Goal: Information Seeking & Learning: Learn about a topic

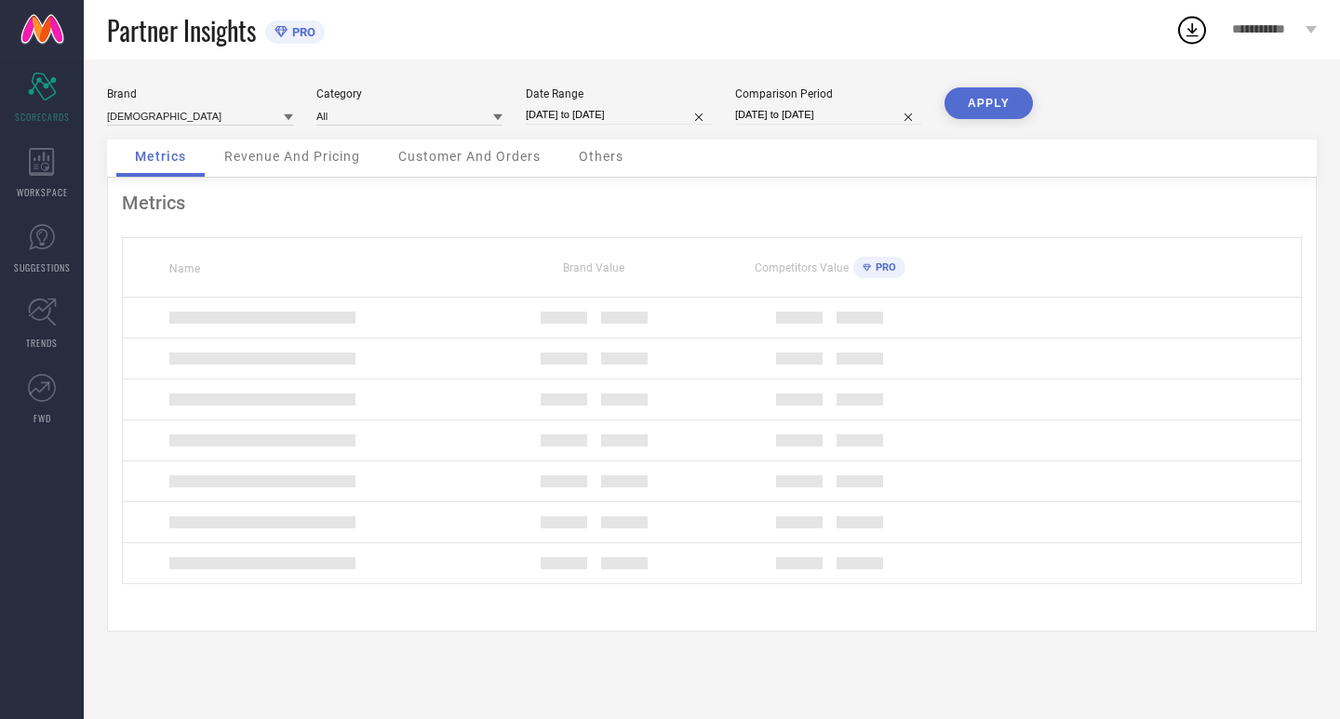
click at [577, 100] on div "Date Range" at bounding box center [619, 93] width 186 height 13
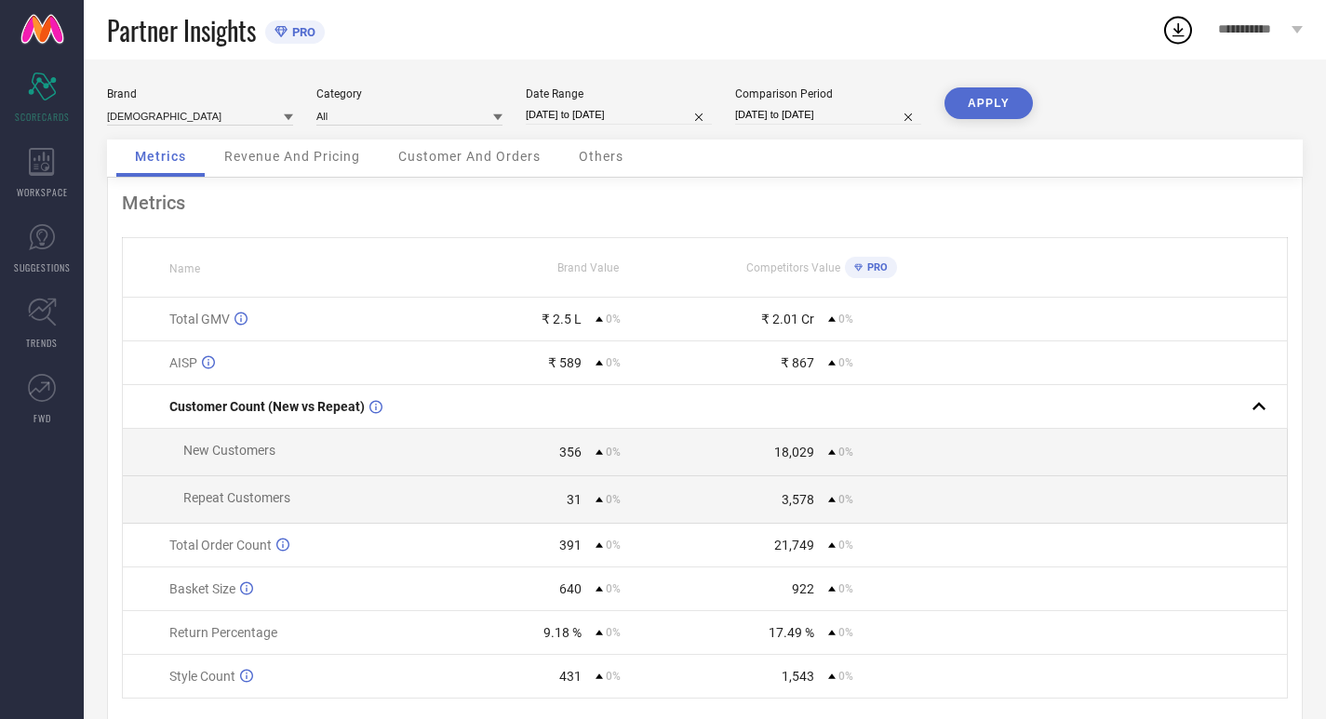
select select "6"
select select "2025"
select select "7"
select select "2025"
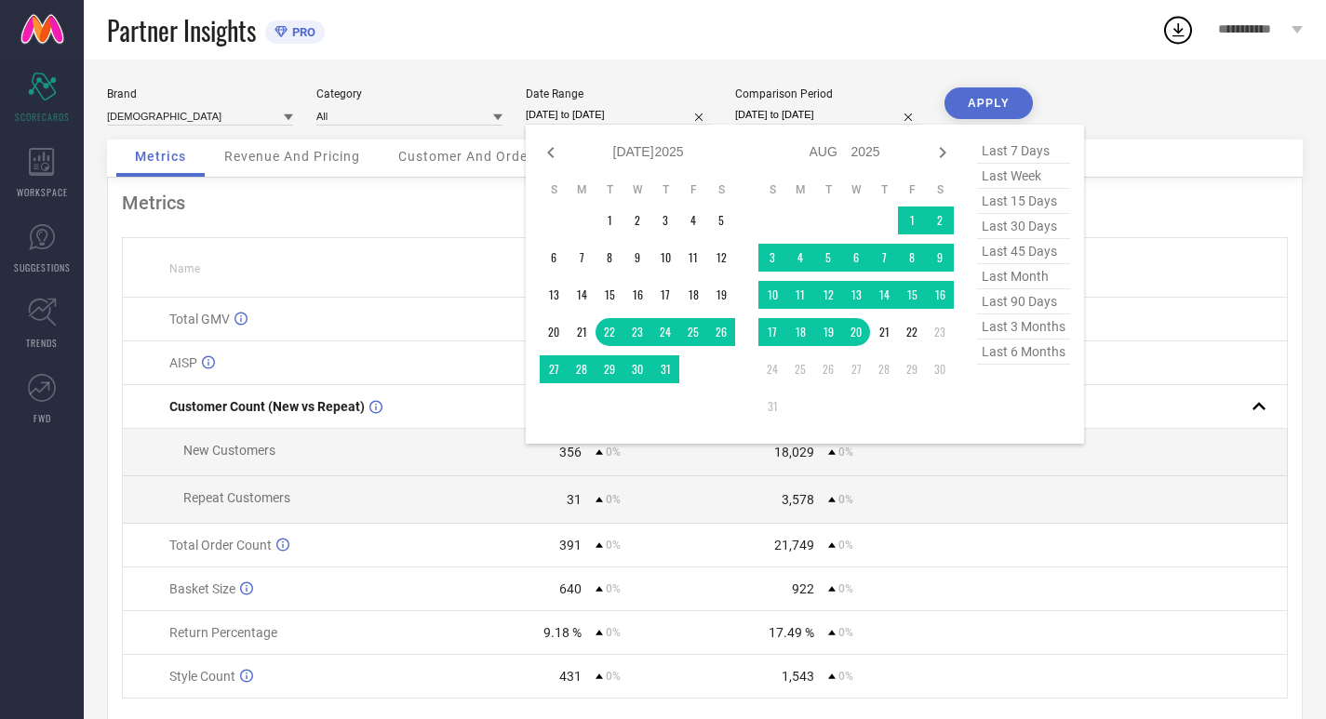
click at [673, 112] on input "[DATE] to [DATE]" at bounding box center [619, 115] width 186 height 20
click at [1010, 233] on span "last 30 days" at bounding box center [1023, 226] width 93 height 25
type input "[DATE] to [DATE]"
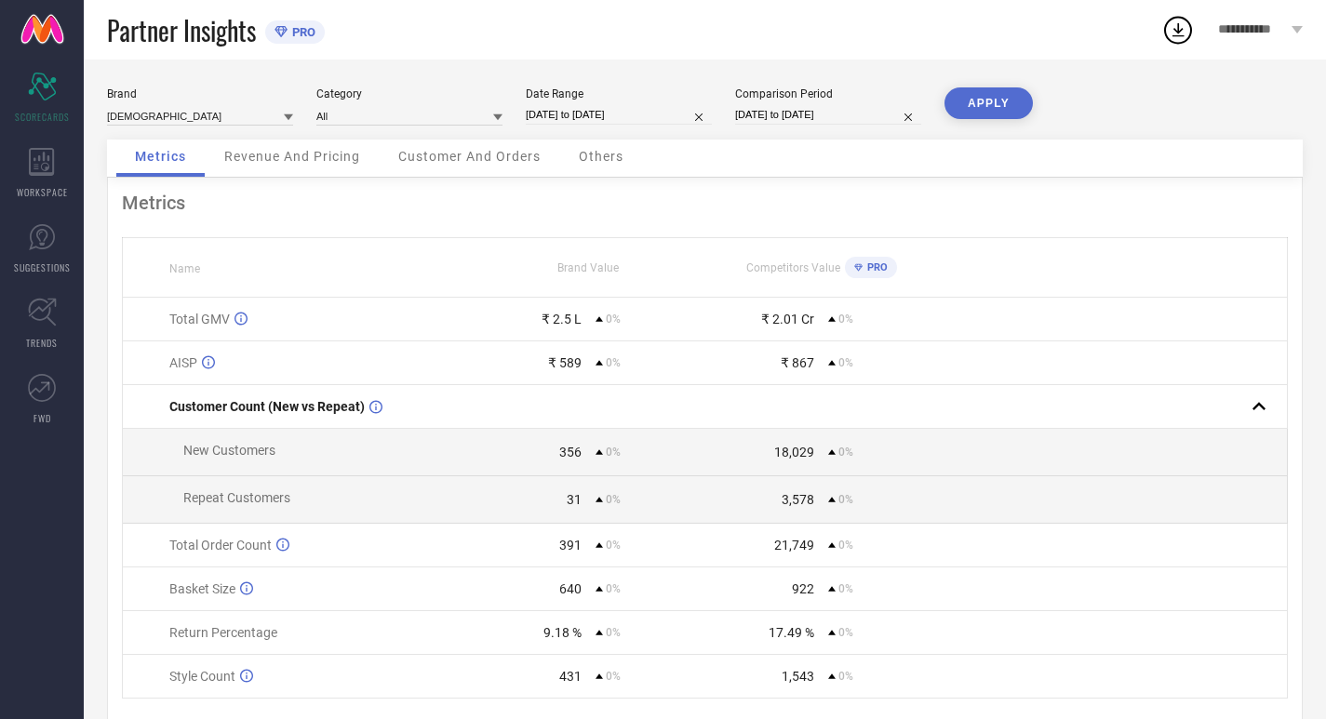
click at [833, 110] on input "[DATE] to [DATE]" at bounding box center [828, 115] width 186 height 20
select select "6"
select select "2025"
select select "7"
select select "2025"
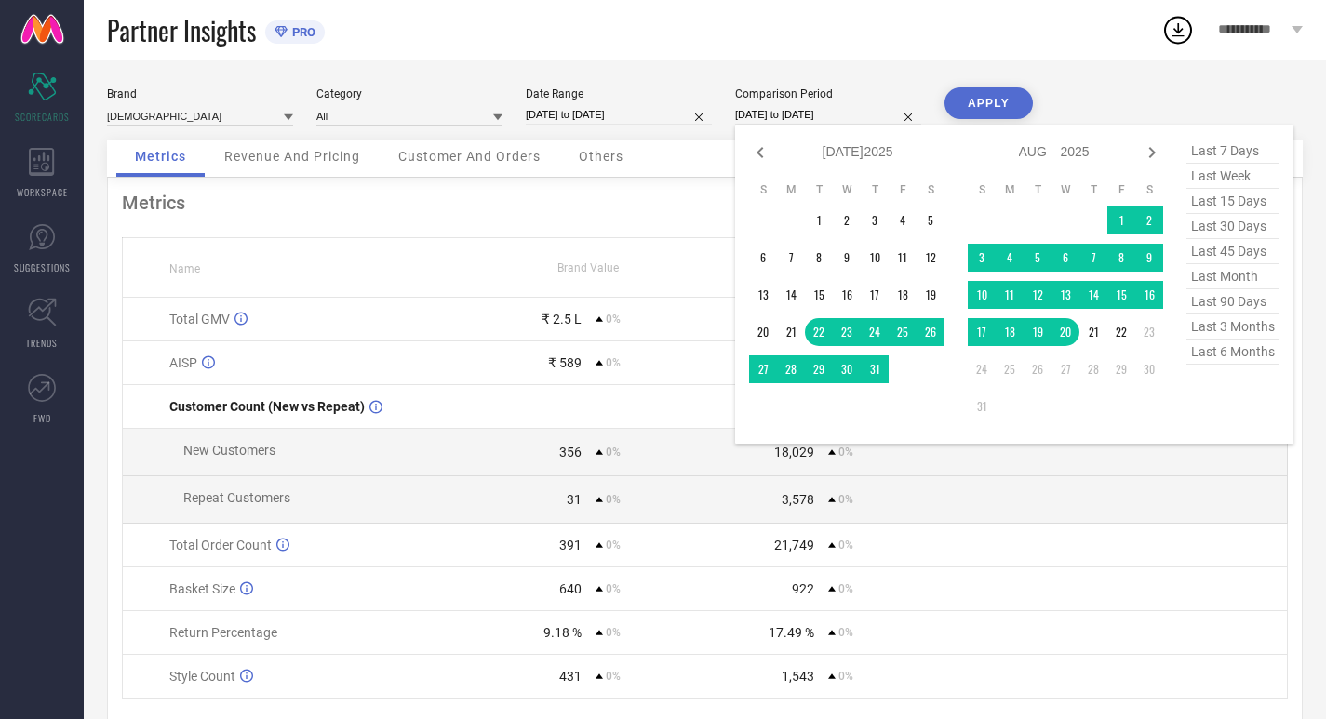
click at [1210, 229] on span "last 30 days" at bounding box center [1233, 226] width 93 height 25
type input "[DATE] to [DATE]"
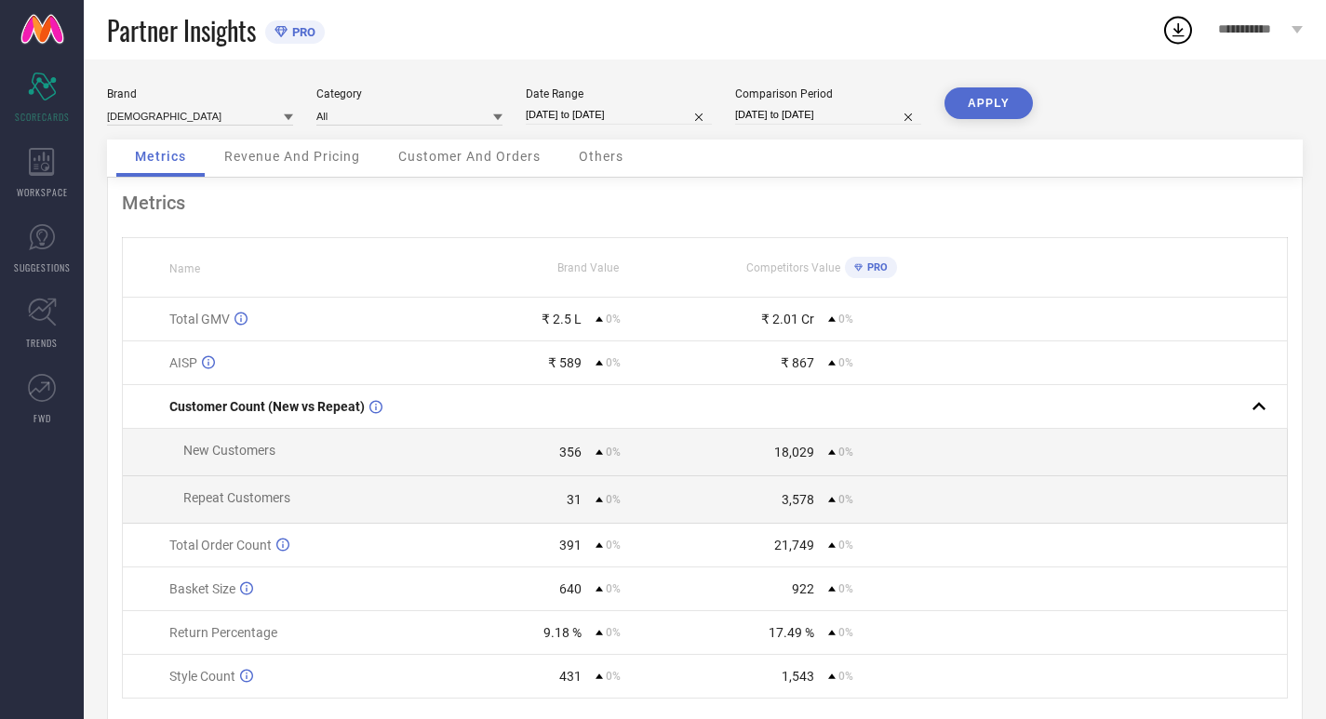
click at [974, 92] on button "APPLY" at bounding box center [989, 103] width 88 height 32
click at [12, 154] on div "WORKSPACE" at bounding box center [42, 173] width 84 height 74
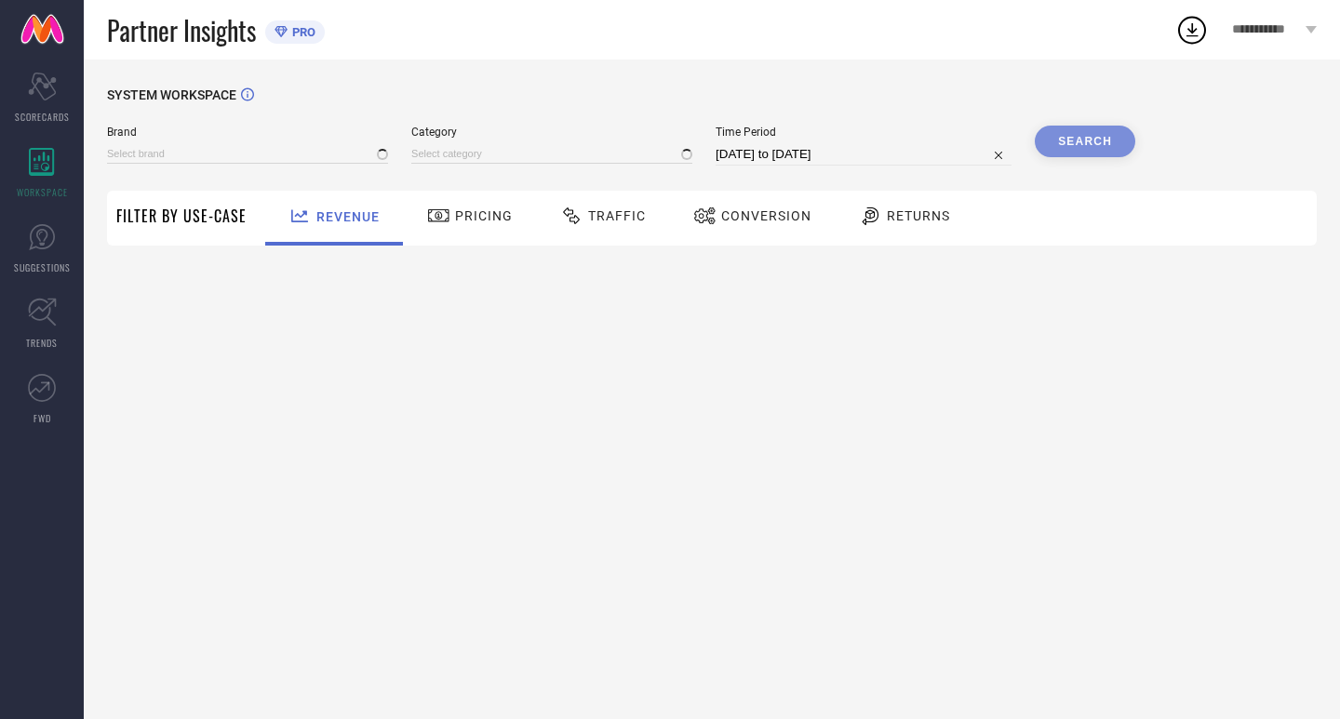
type input "[DEMOGRAPHIC_DATA]"
type input "All"
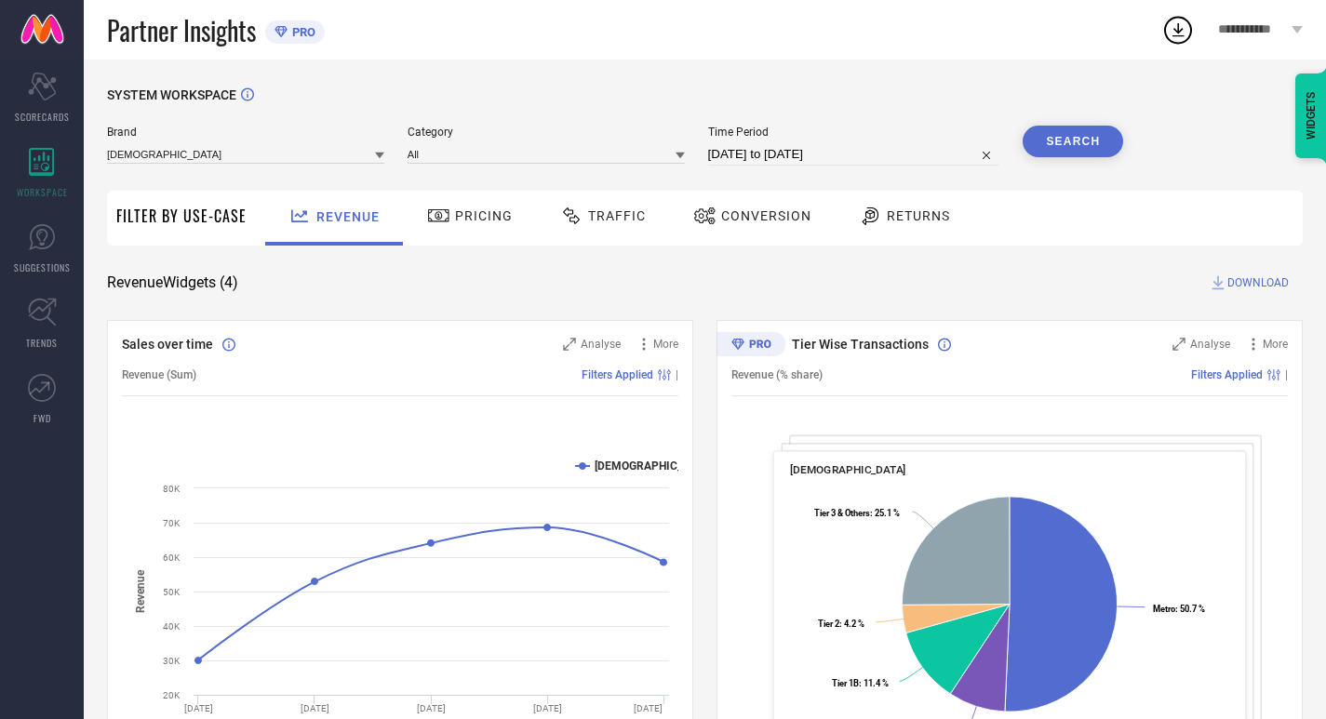
click at [437, 215] on icon at bounding box center [438, 216] width 23 height 22
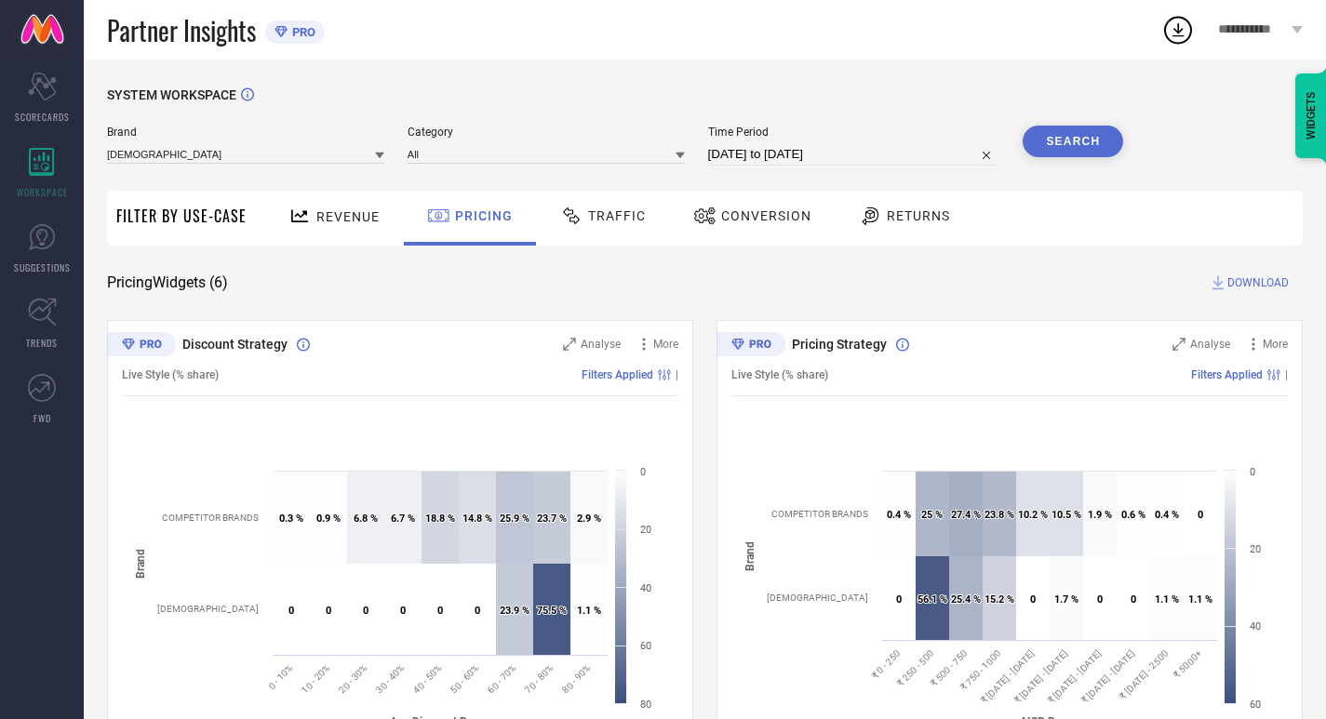
click at [638, 211] on span "Traffic" at bounding box center [617, 215] width 58 height 15
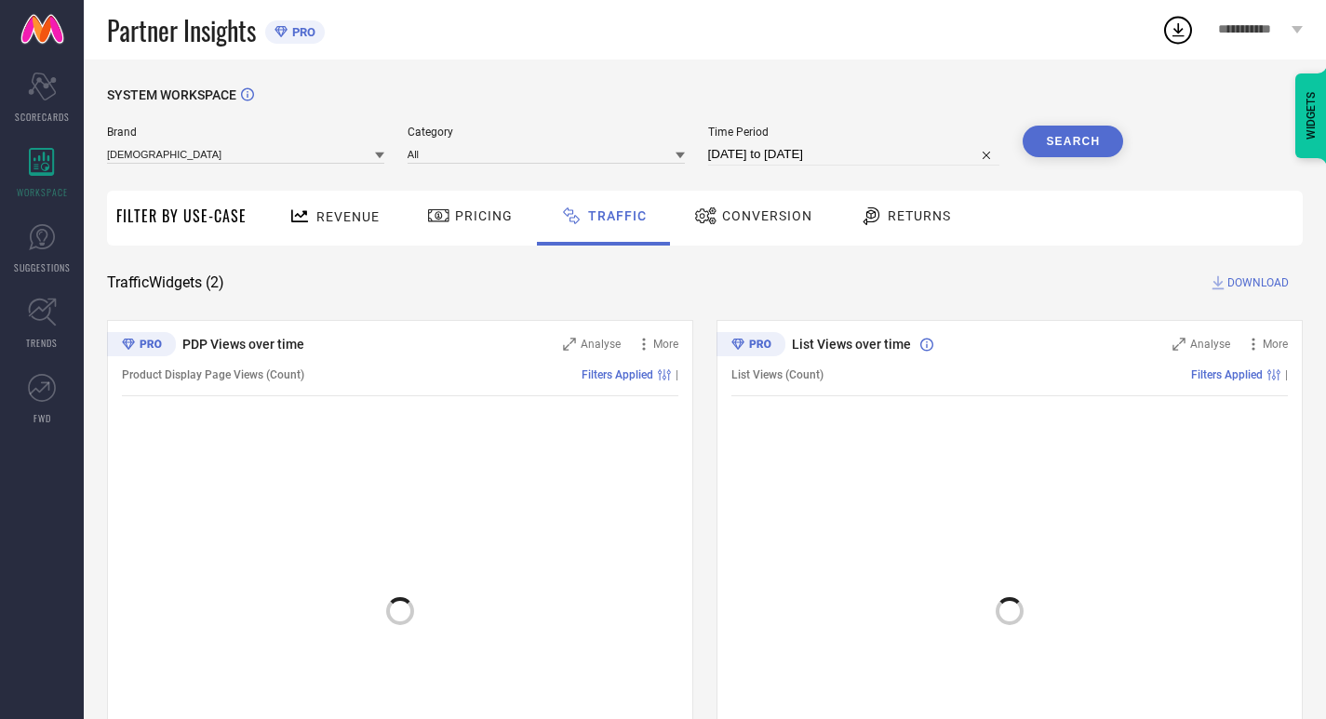
scroll to position [95, 0]
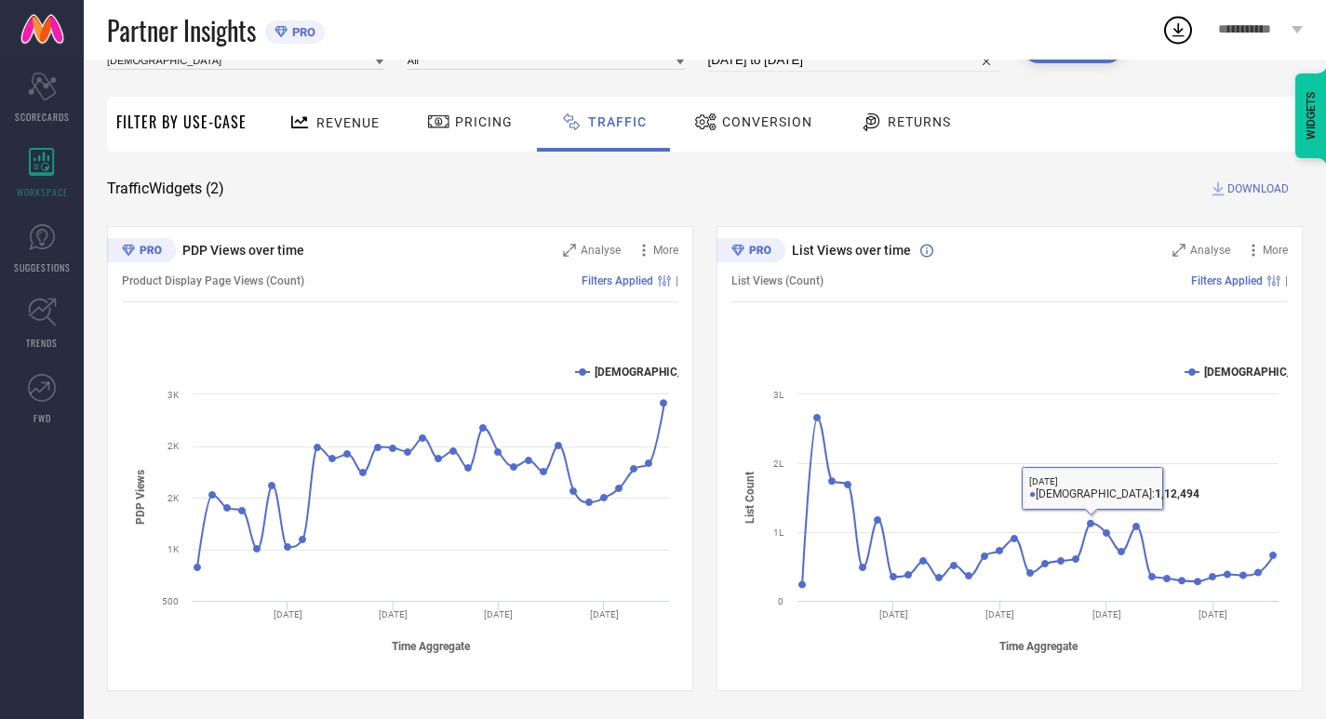
click at [725, 105] on div "Conversion" at bounding box center [753, 124] width 165 height 55
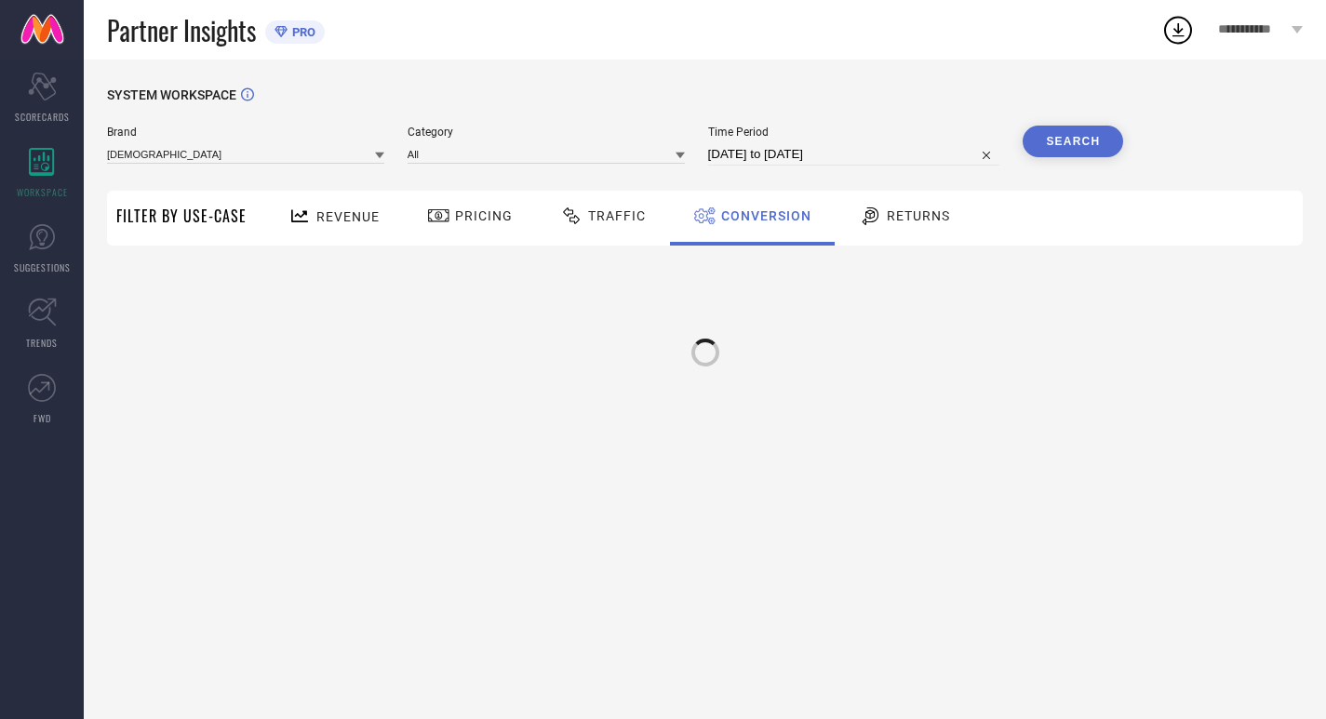
scroll to position [0, 0]
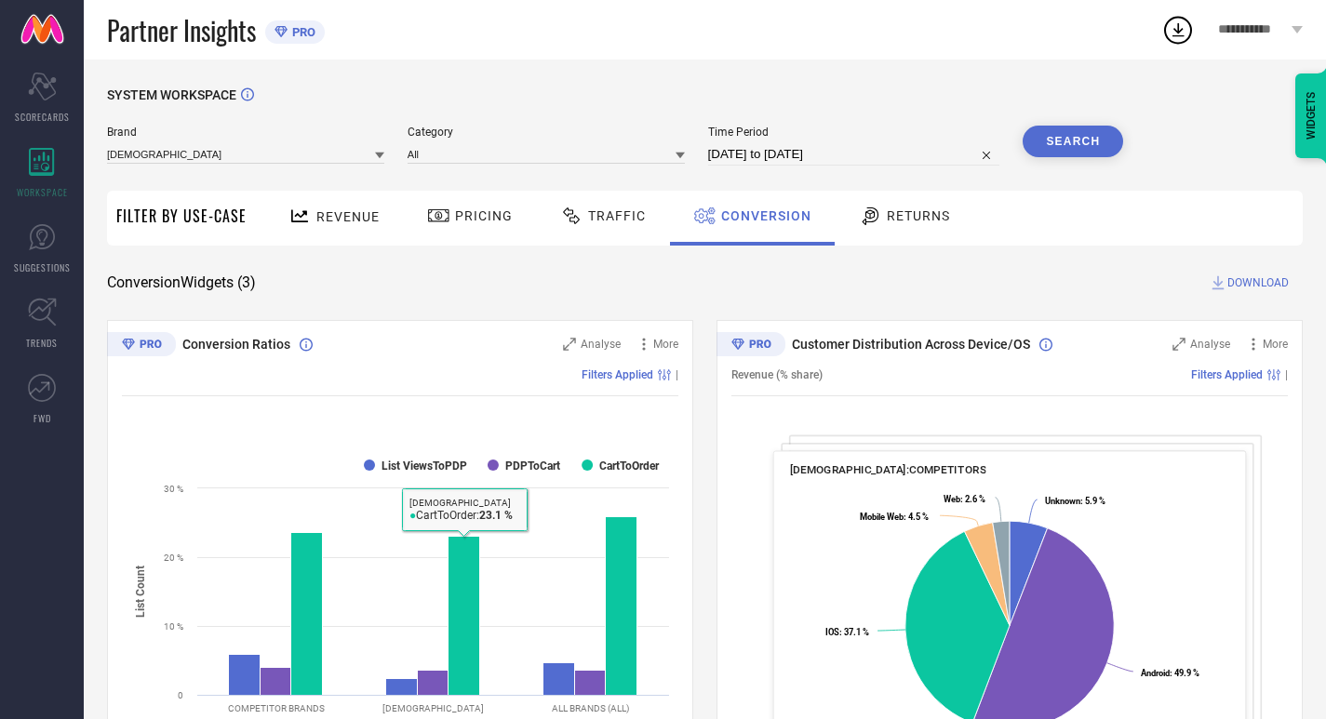
click at [952, 214] on div "Returns" at bounding box center [905, 218] width 138 height 55
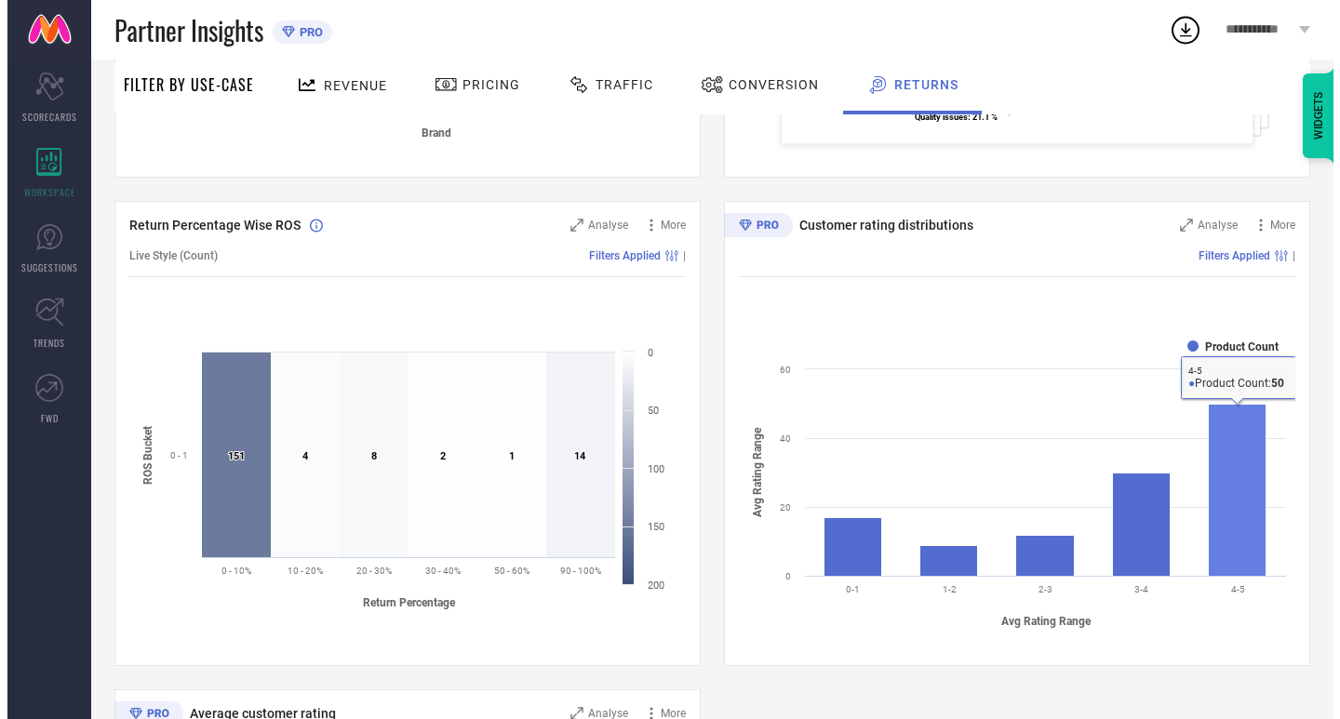
scroll to position [575, 0]
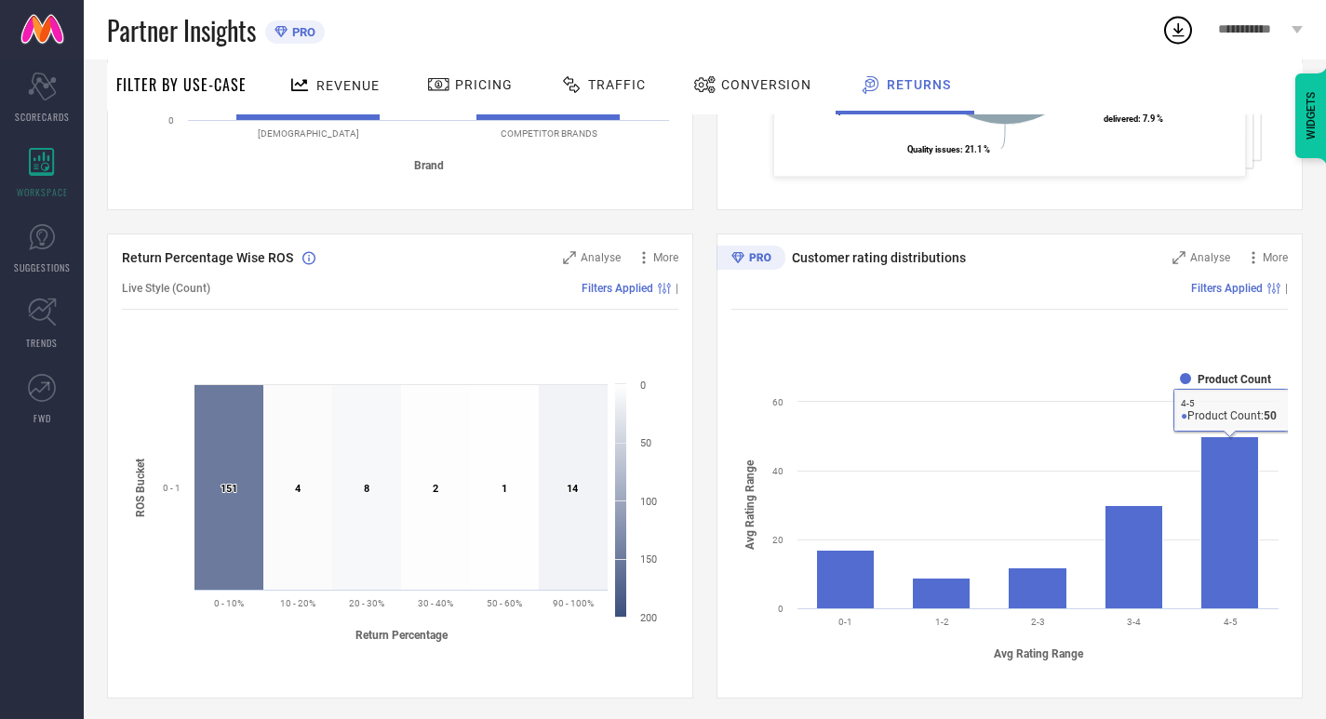
click at [1213, 273] on div "Filters Applied |" at bounding box center [1010, 288] width 557 height 43
click at [1197, 254] on span "Analyse" at bounding box center [1210, 257] width 40 height 13
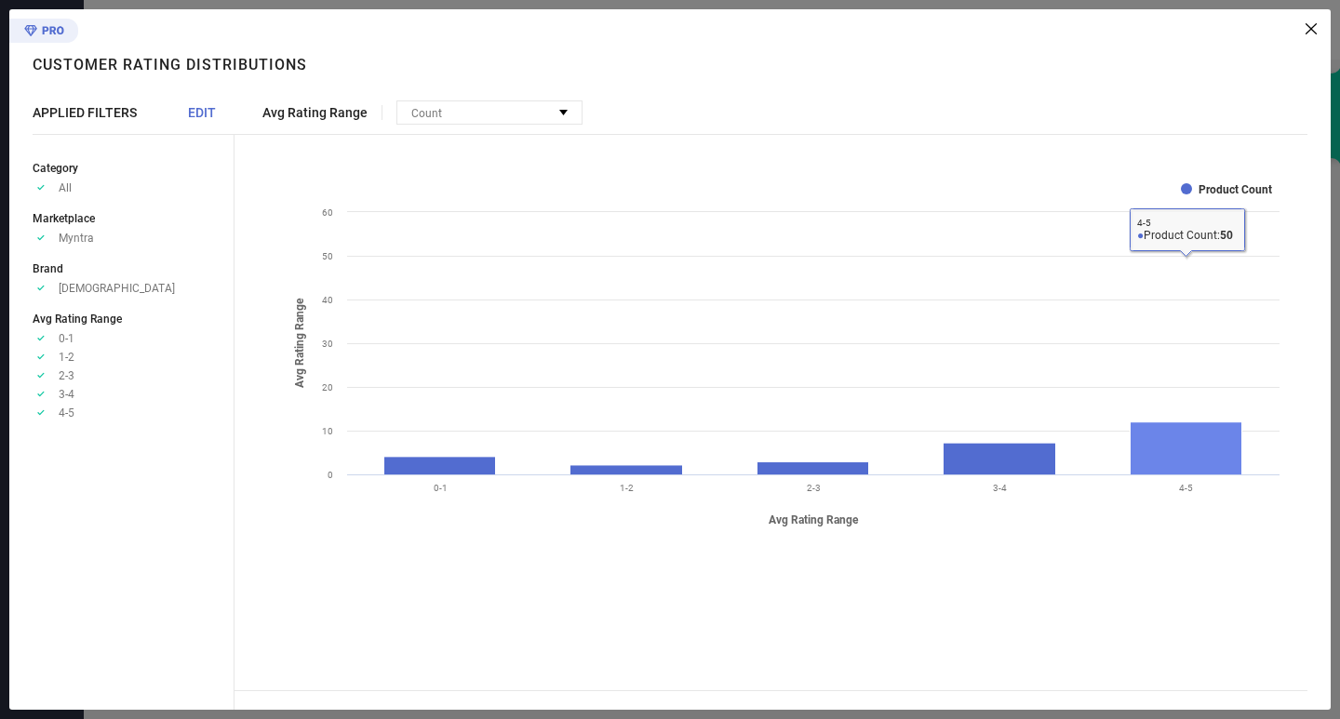
click at [1199, 459] on rect at bounding box center [1187, 449] width 112 height 52
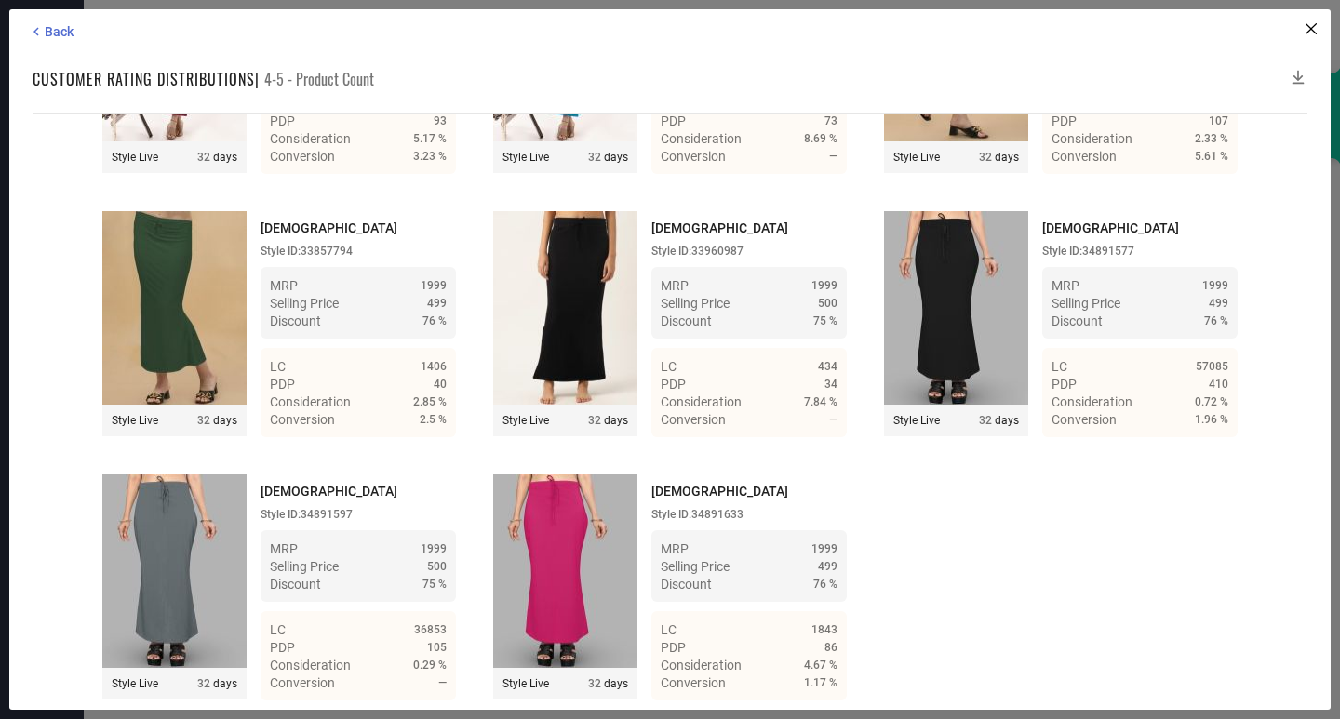
scroll to position [5785, 0]
click at [66, 34] on span "Back" at bounding box center [59, 31] width 29 height 15
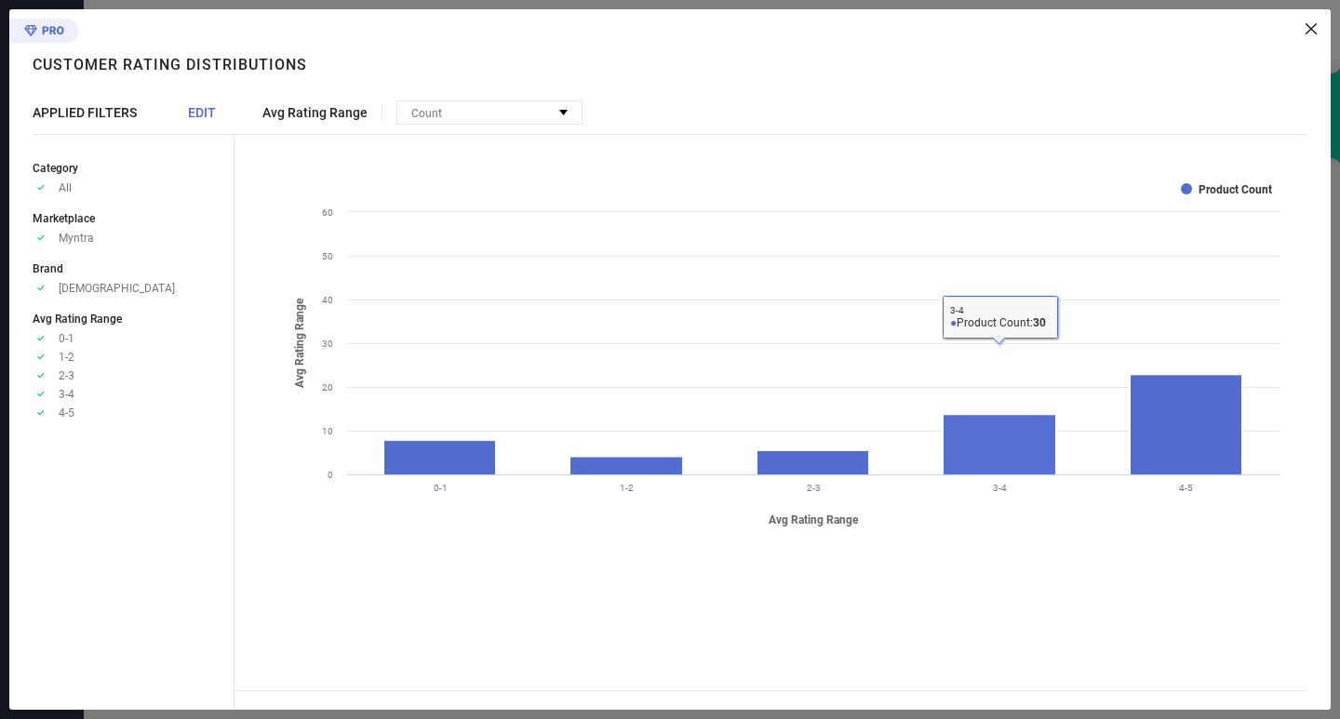
click at [1026, 451] on rect at bounding box center [1000, 445] width 113 height 60
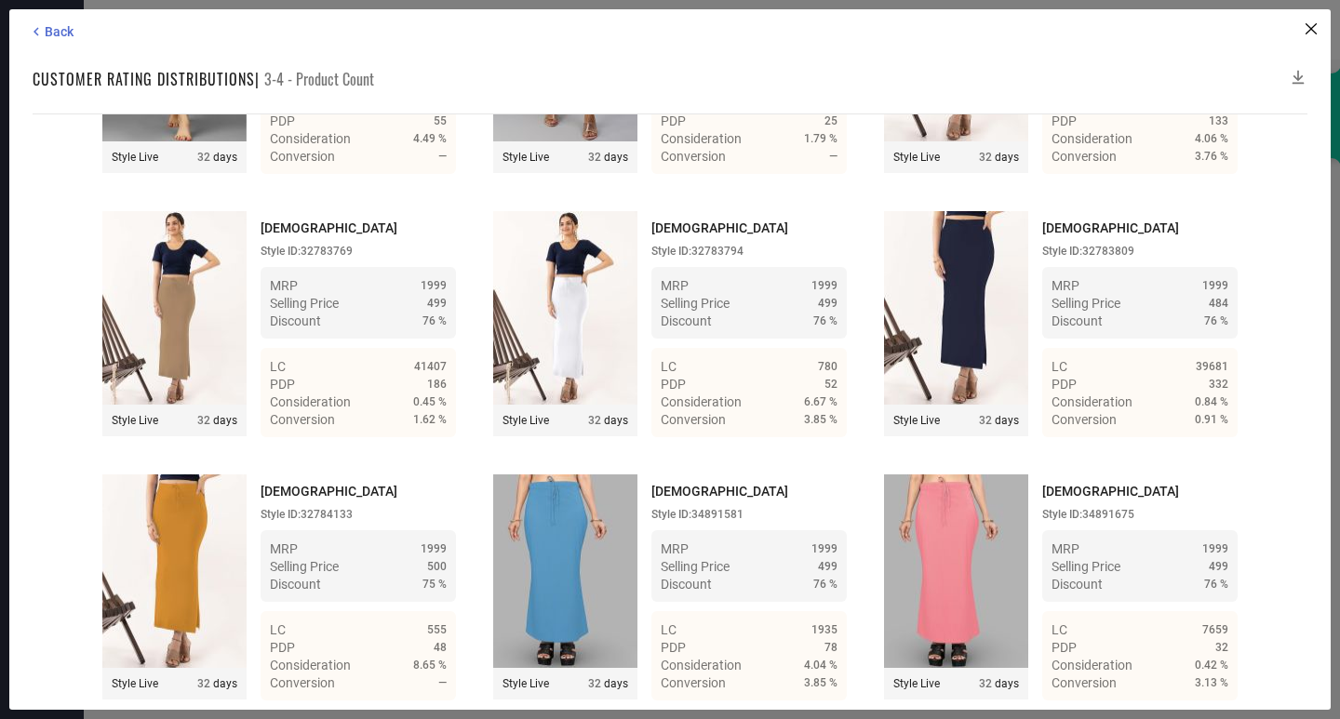
scroll to position [3421, 0]
click at [46, 35] on span "Back" at bounding box center [59, 31] width 29 height 15
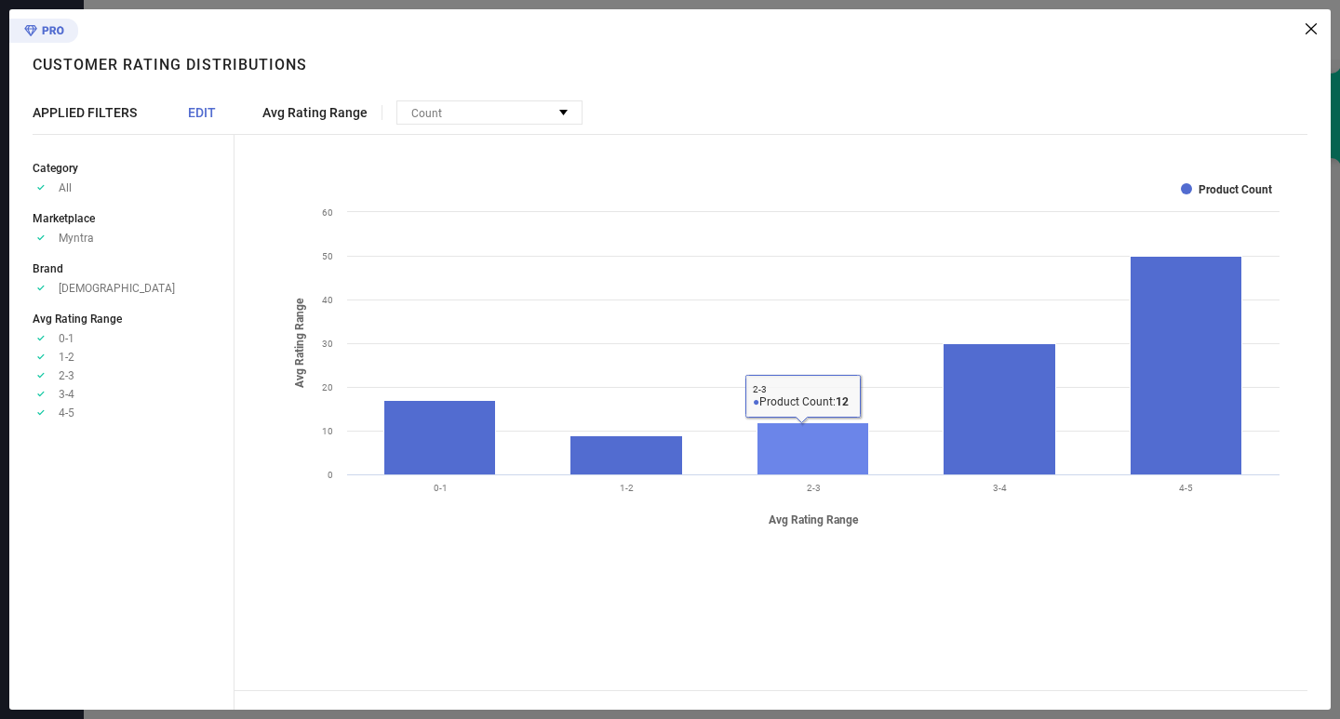
click at [783, 435] on rect at bounding box center [814, 449] width 112 height 52
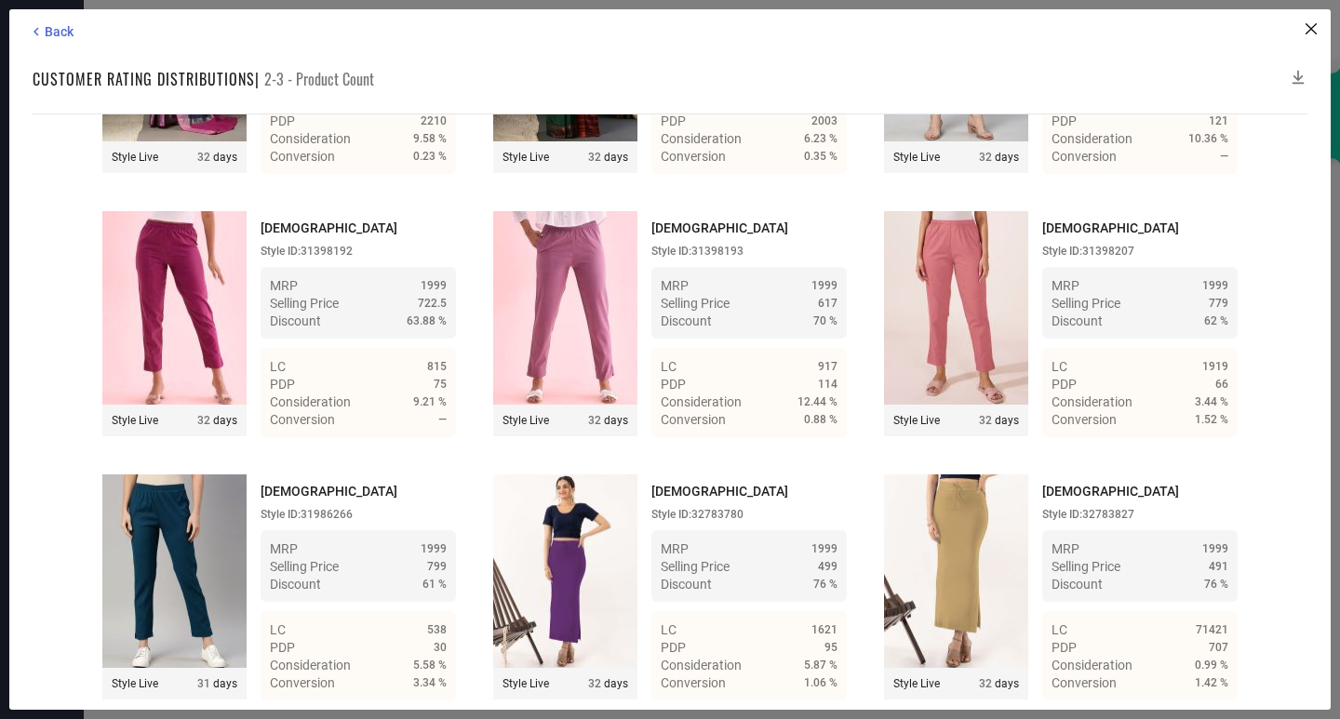
scroll to position [1042, 0]
click at [53, 37] on span "Back" at bounding box center [59, 31] width 29 height 15
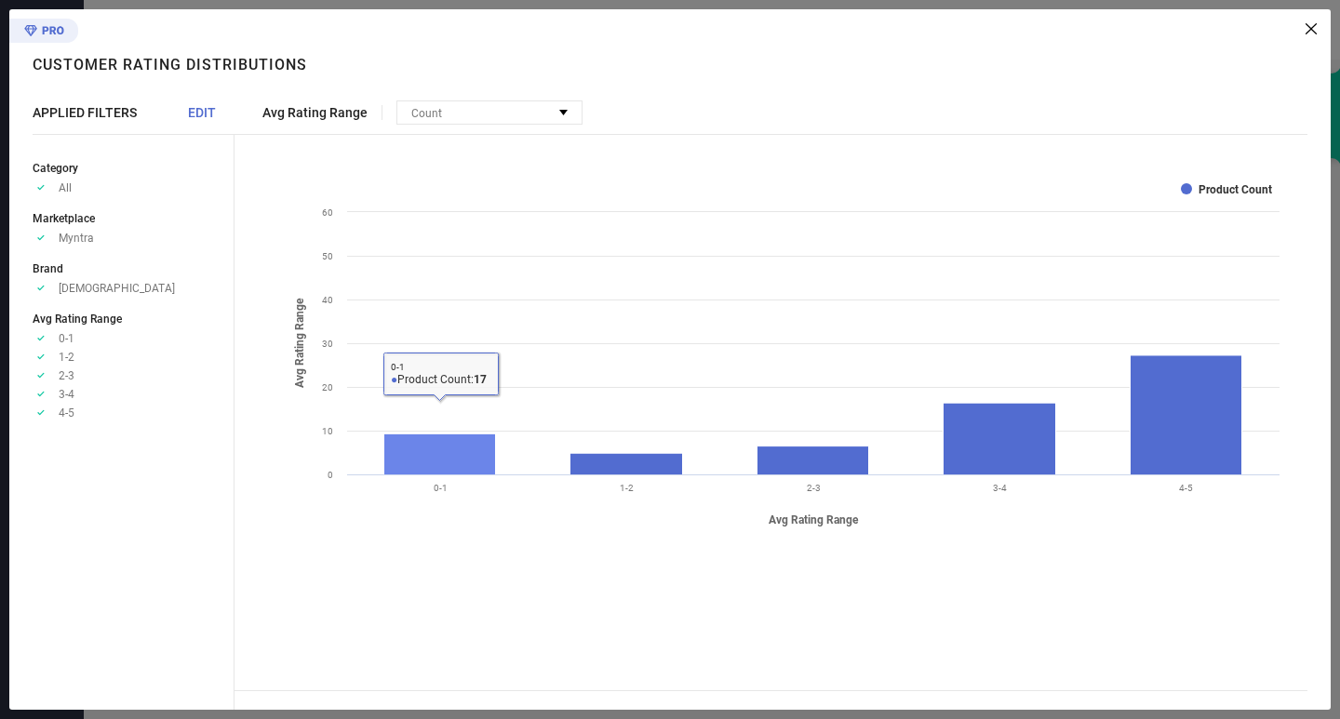
click at [390, 472] on rect at bounding box center [440, 455] width 112 height 41
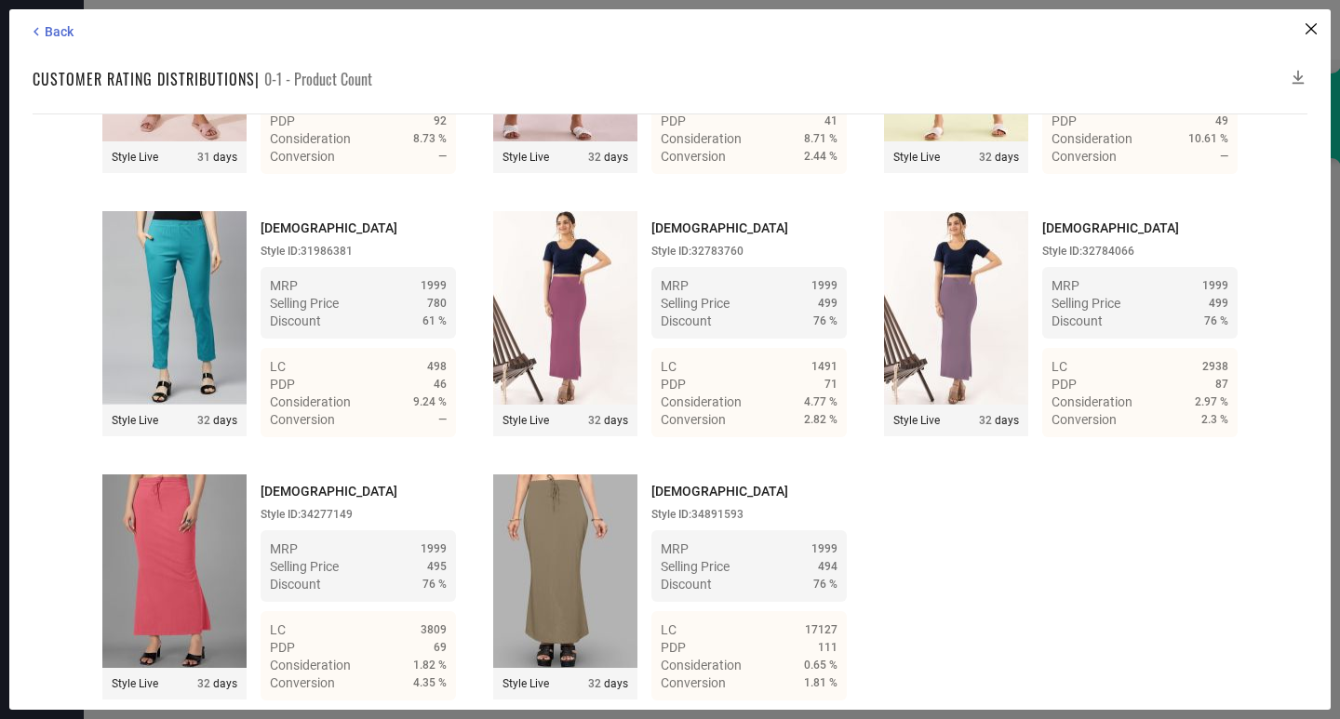
scroll to position [1835, 0]
